Goal: Task Accomplishment & Management: Complete application form

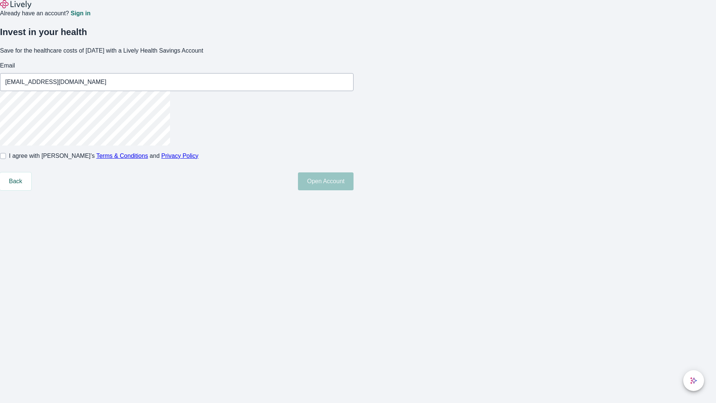
click at [6, 159] on input "I agree with Lively’s Terms & Conditions and Privacy Policy" at bounding box center [3, 156] width 6 height 6
checkbox input "true"
click at [354, 190] on button "Open Account" at bounding box center [326, 181] width 56 height 18
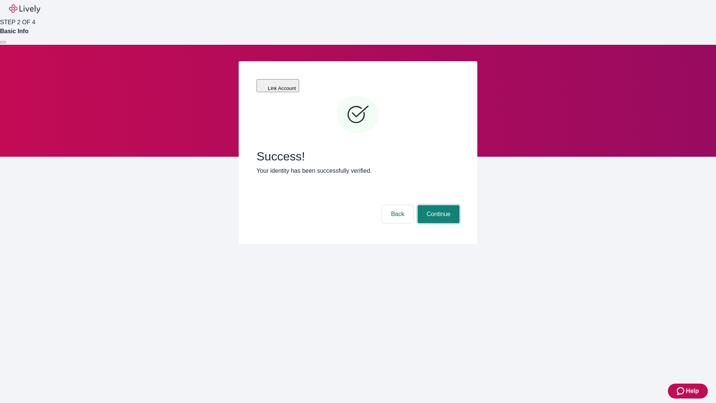
click at [437, 205] on button "Continue" at bounding box center [439, 214] width 42 height 18
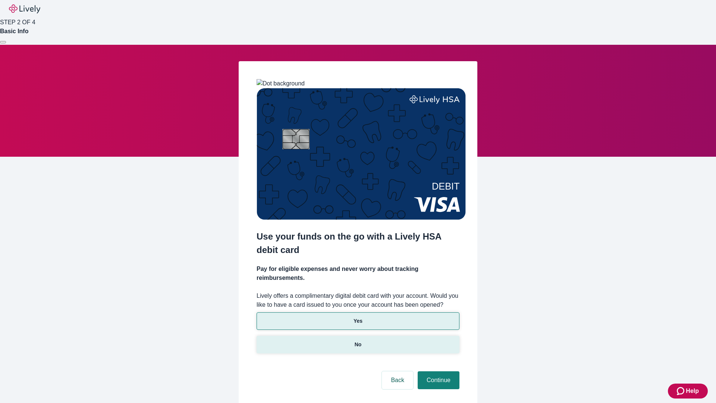
click at [358, 340] on p "No" at bounding box center [358, 344] width 7 height 8
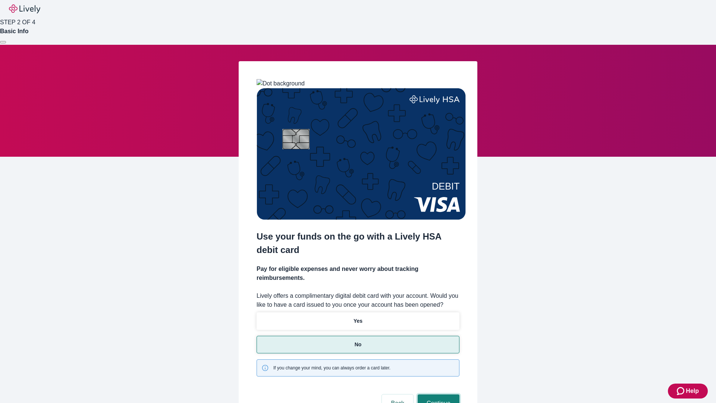
click at [437, 394] on button "Continue" at bounding box center [439, 403] width 42 height 18
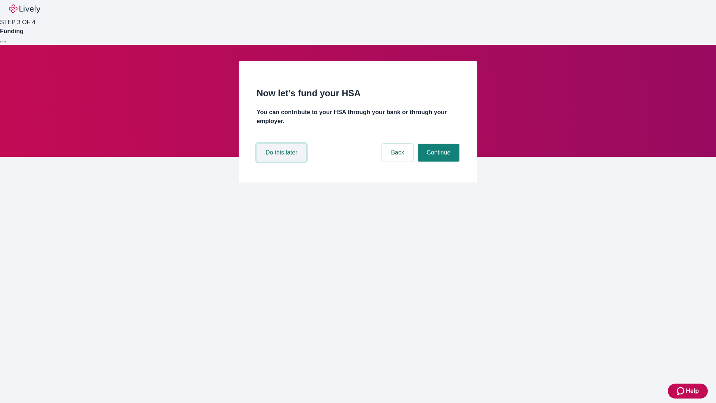
click at [282, 161] on button "Do this later" at bounding box center [282, 153] width 50 height 18
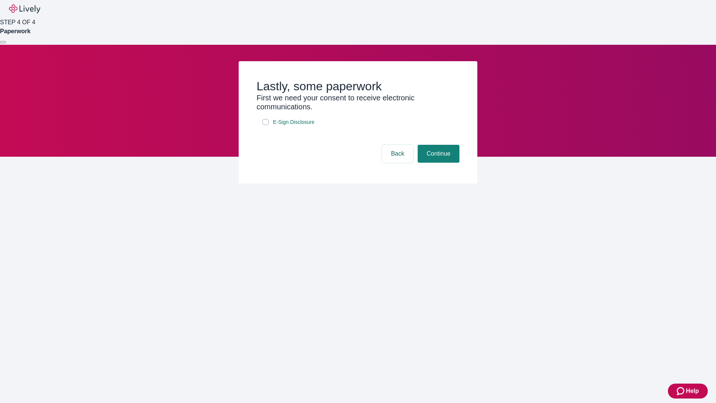
click at [266, 125] on input "E-Sign Disclosure" at bounding box center [266, 122] width 6 height 6
checkbox input "true"
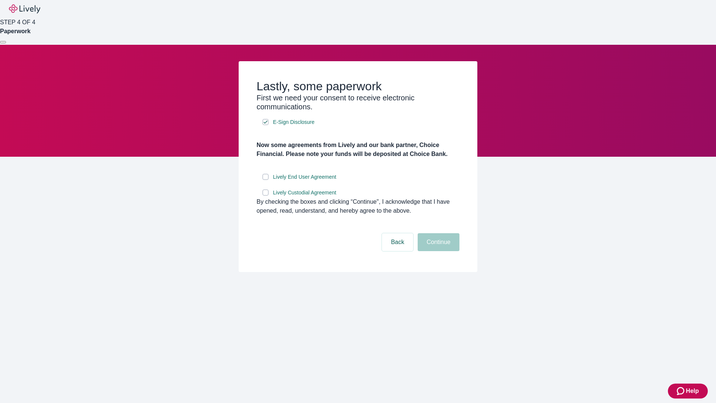
click at [266, 180] on input "Lively End User Agreement" at bounding box center [266, 177] width 6 height 6
checkbox input "true"
click at [266, 195] on input "Lively Custodial Agreement" at bounding box center [266, 192] width 6 height 6
checkbox input "true"
click at [437, 251] on button "Continue" at bounding box center [439, 242] width 42 height 18
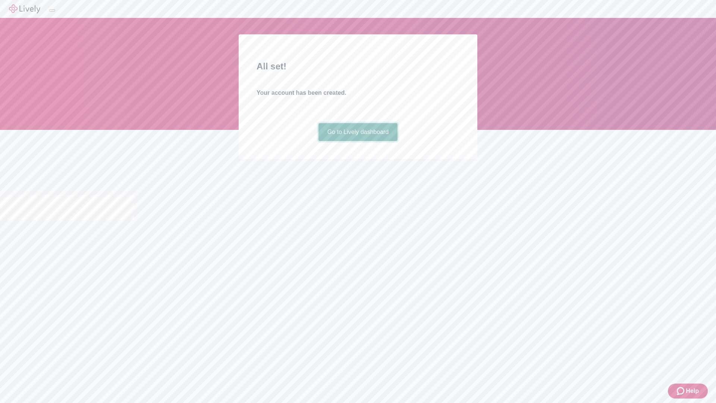
click at [358, 141] on link "Go to Lively dashboard" at bounding box center [357, 132] width 79 height 18
